Goal: Information Seeking & Learning: Learn about a topic

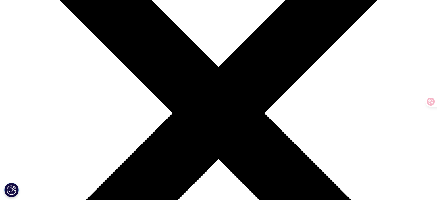
scroll to position [115, 0]
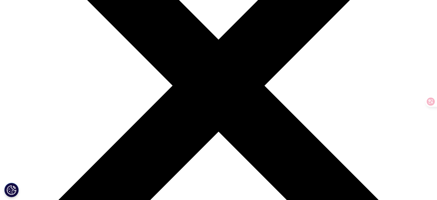
scroll to position [136, 0]
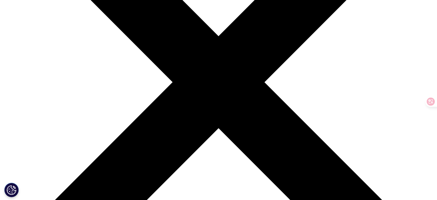
scroll to position [137, 0]
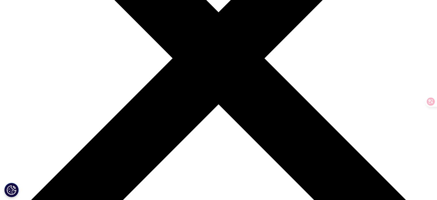
scroll to position [167, 0]
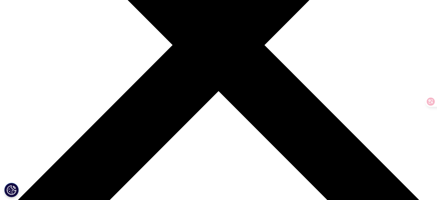
scroll to position [144, 0]
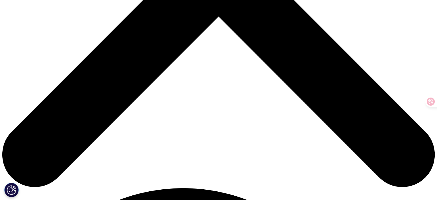
scroll to position [172, 0]
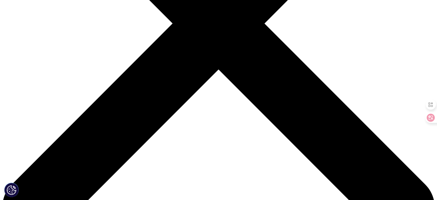
scroll to position [172, 0]
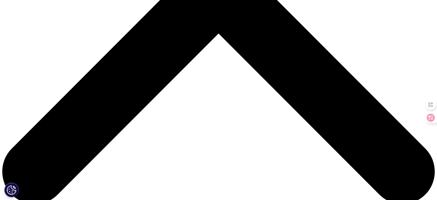
scroll to position [259, 0]
